Goal: Find specific page/section: Find specific page/section

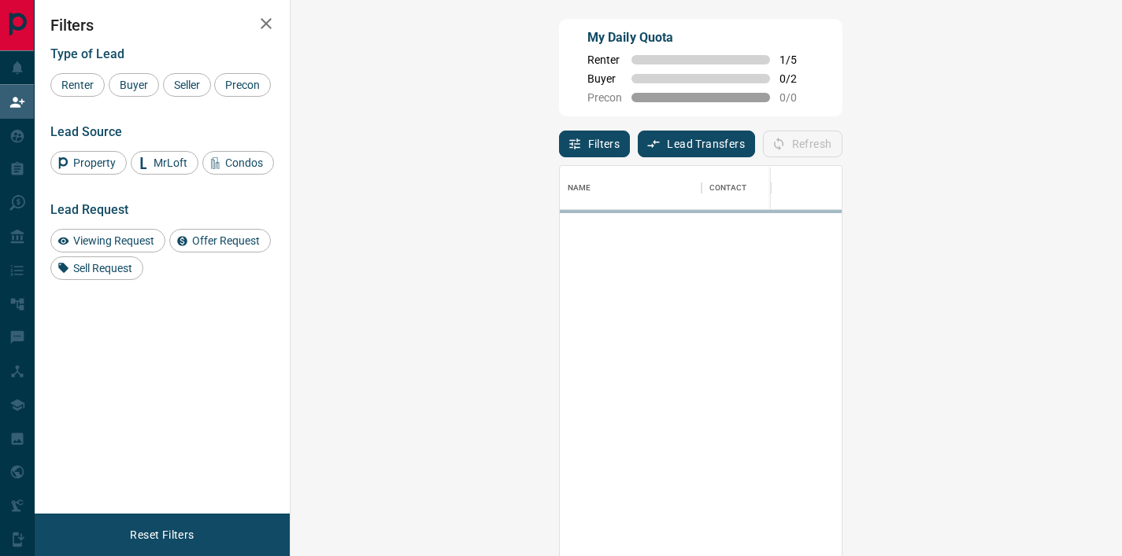
scroll to position [408, 785]
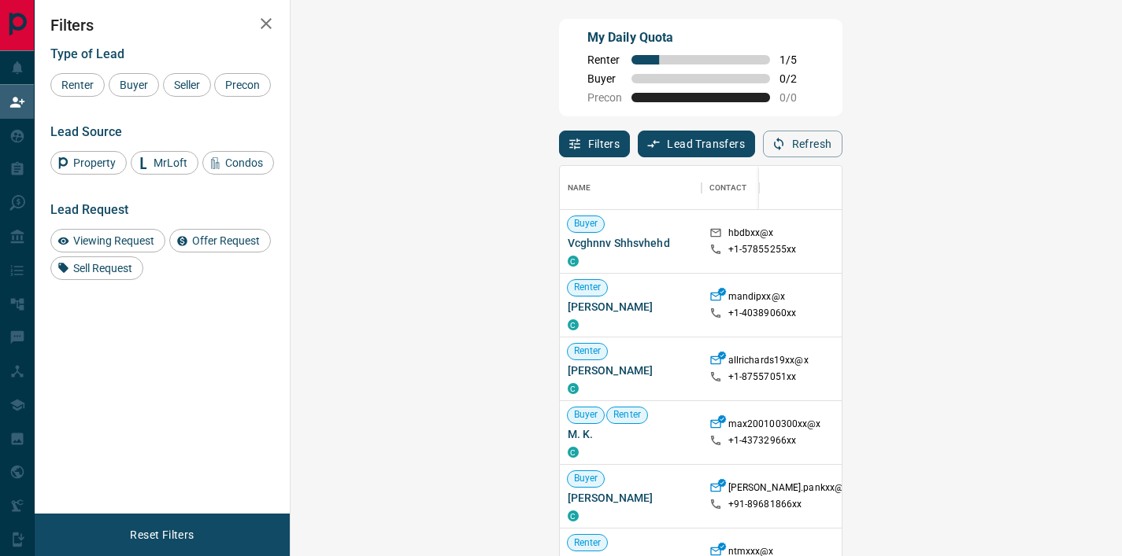
click at [269, 20] on icon "button" at bounding box center [266, 23] width 11 height 11
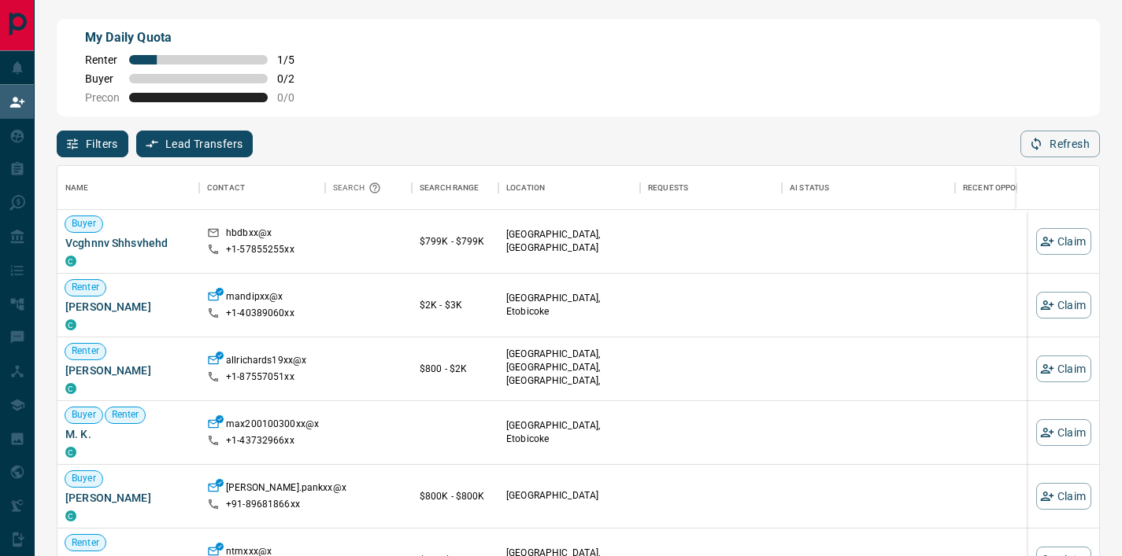
scroll to position [408, 1029]
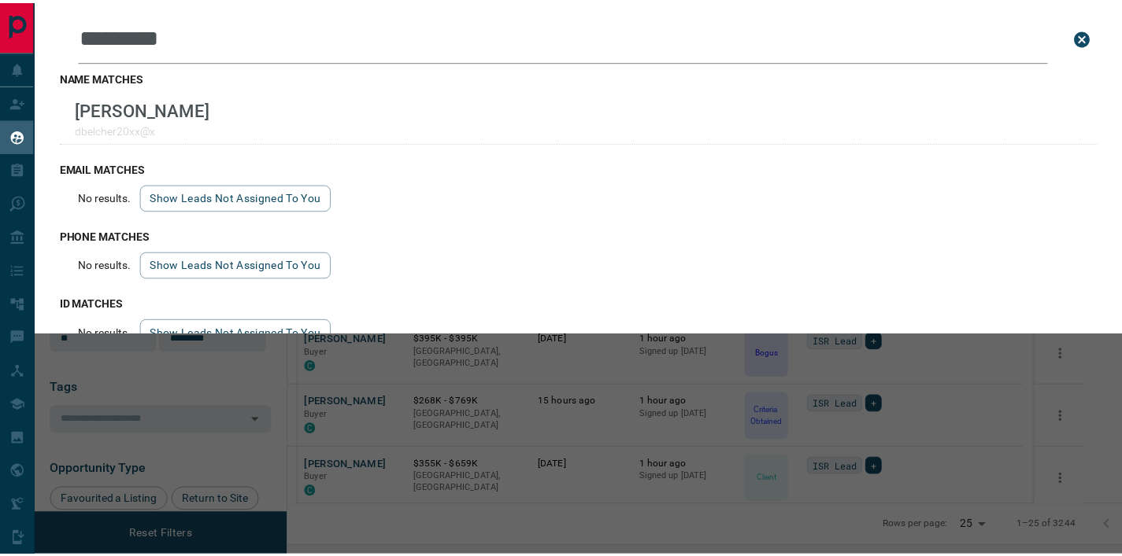
scroll to position [404, 824]
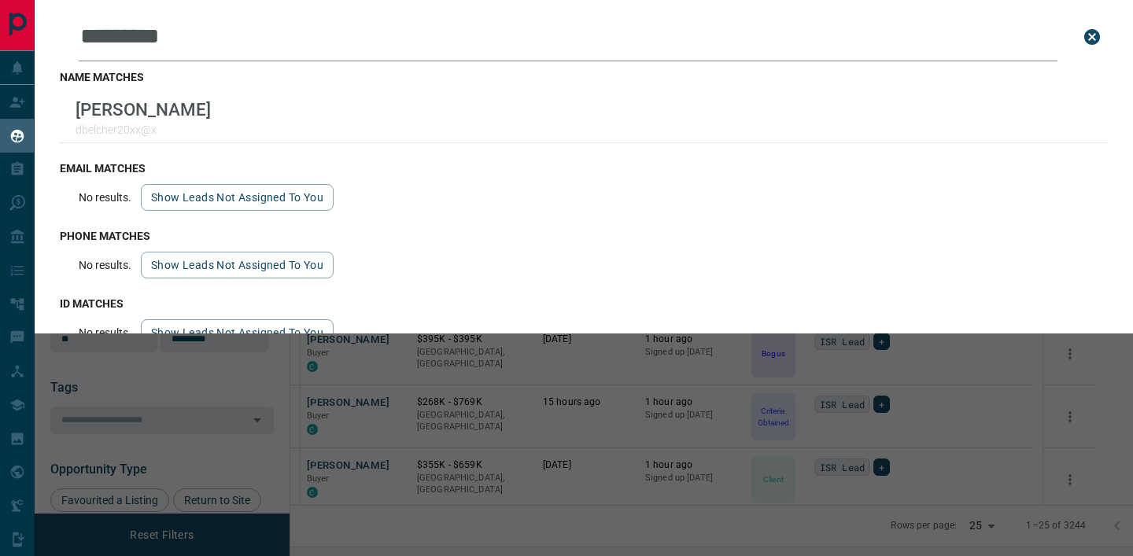
click at [309, 412] on div "Leads Search Bar ********* Search for a lead by name, email, phone, or id name …" at bounding box center [601, 278] width 1133 height 556
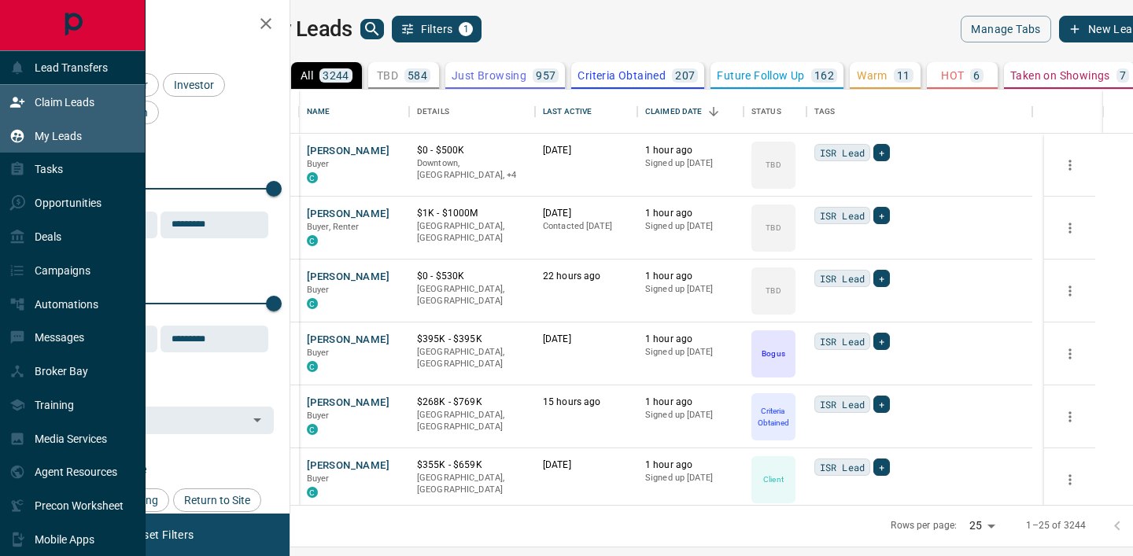
click at [20, 100] on icon at bounding box center [17, 102] width 16 height 16
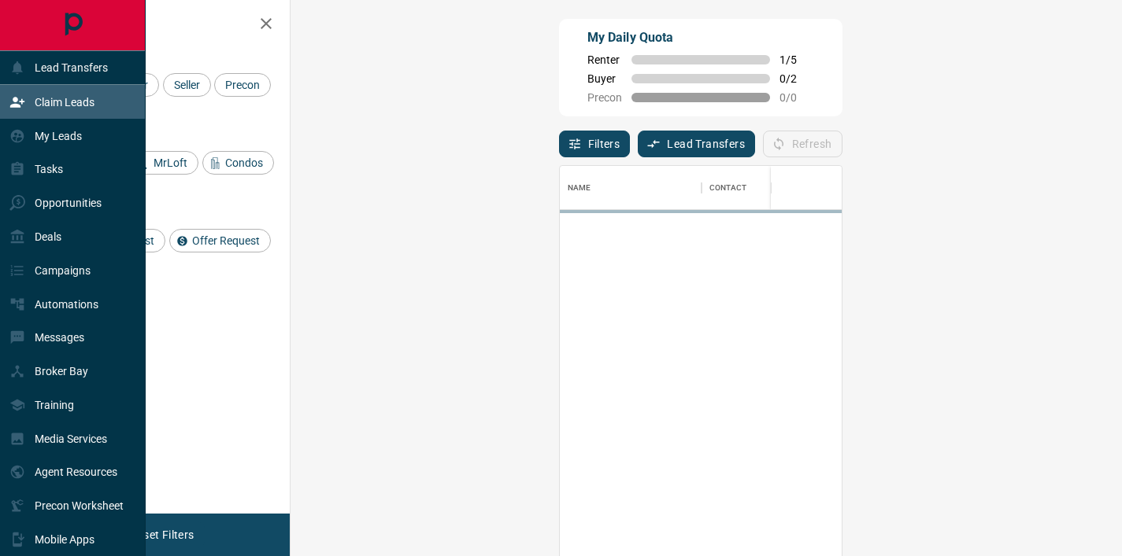
scroll to position [408, 785]
